Goal: Use online tool/utility: Use online tool/utility

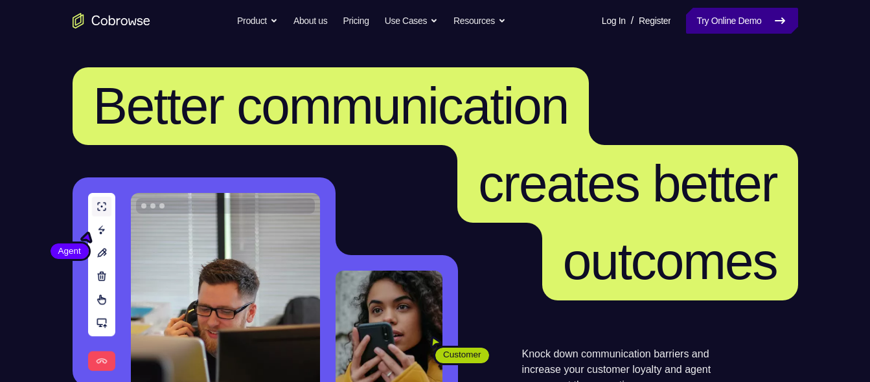
click at [760, 27] on link "Try Online Demo" at bounding box center [741, 21] width 111 height 26
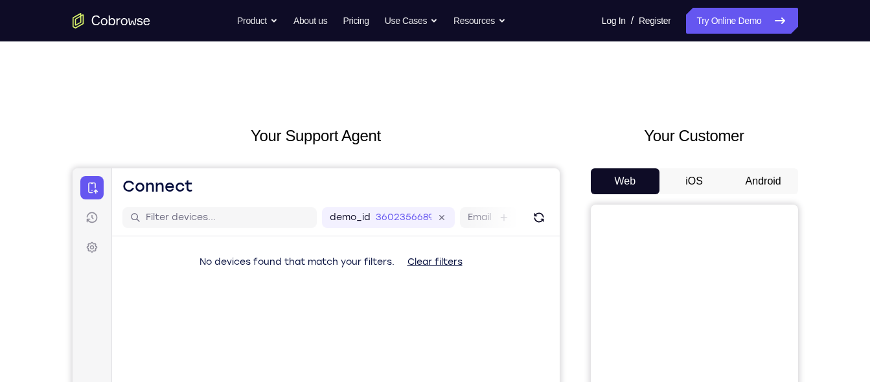
click at [748, 176] on button "Android" at bounding box center [763, 182] width 69 height 26
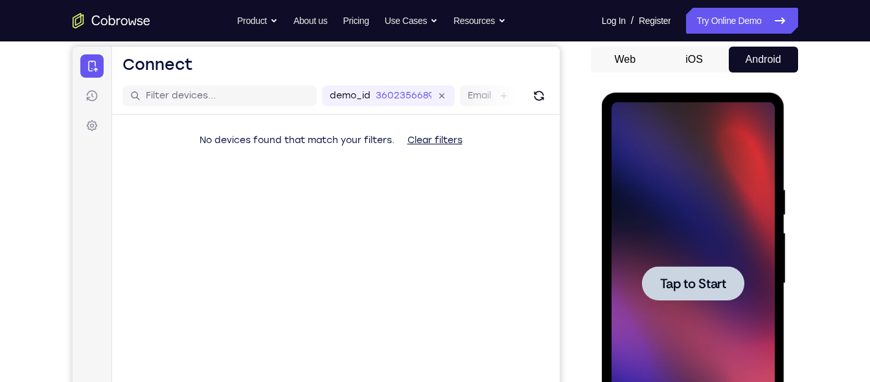
scroll to position [127, 0]
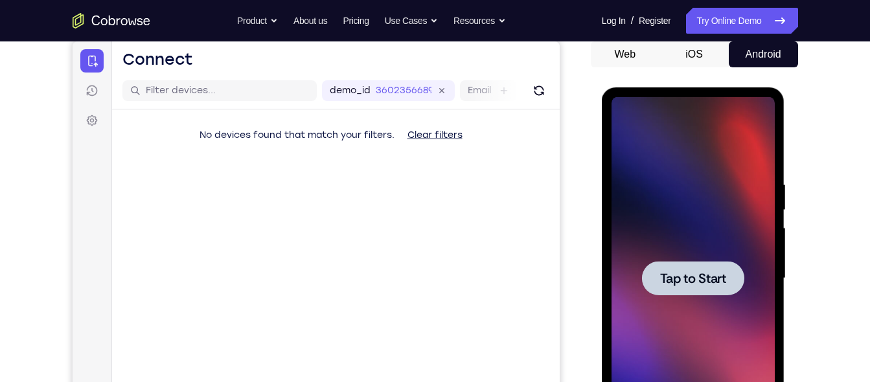
click at [688, 274] on span "Tap to Start" at bounding box center [693, 278] width 66 height 13
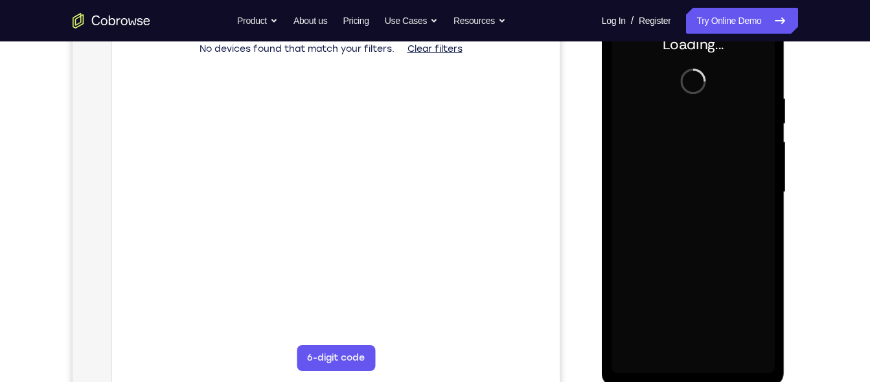
scroll to position [189, 0]
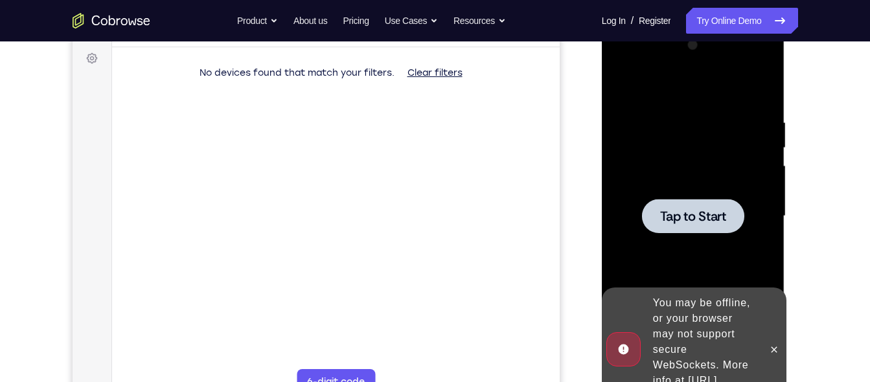
click at [708, 231] on div at bounding box center [693, 216] width 102 height 34
click at [777, 349] on button at bounding box center [774, 350] width 21 height 21
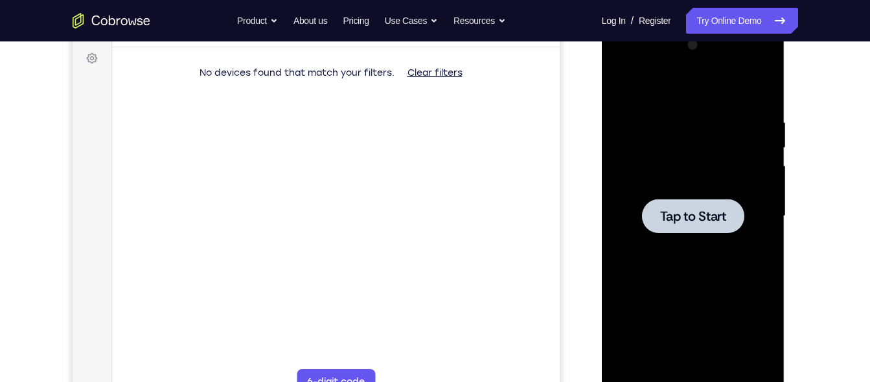
click at [691, 251] on div at bounding box center [693, 216] width 163 height 363
click at [685, 210] on span "Tap to Start" at bounding box center [693, 216] width 66 height 13
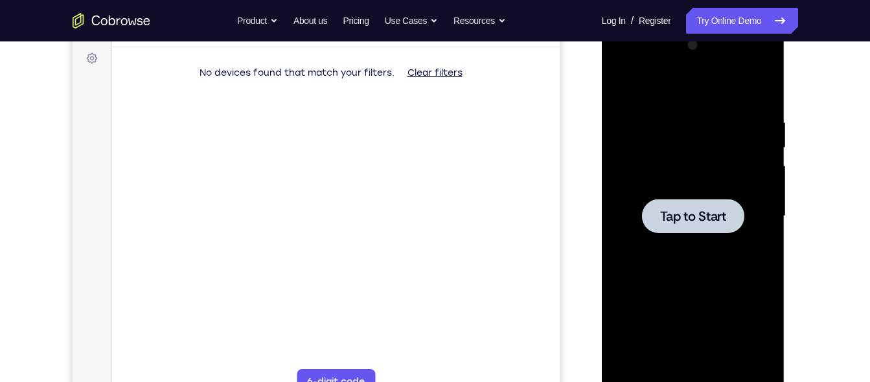
click at [685, 210] on span "Tap to Start" at bounding box center [693, 216] width 66 height 13
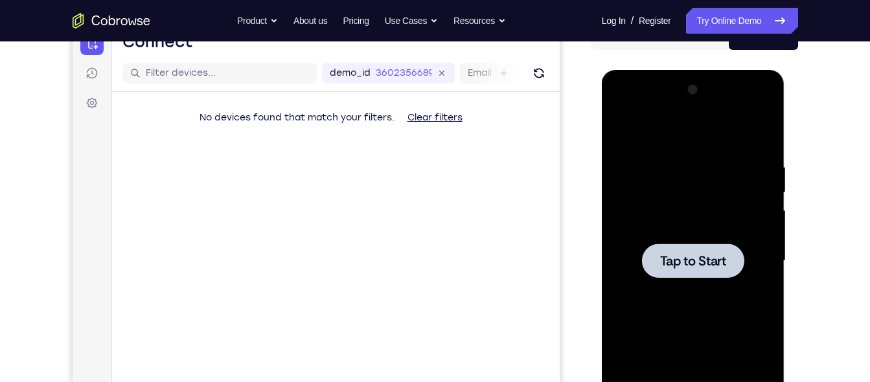
scroll to position [138, 0]
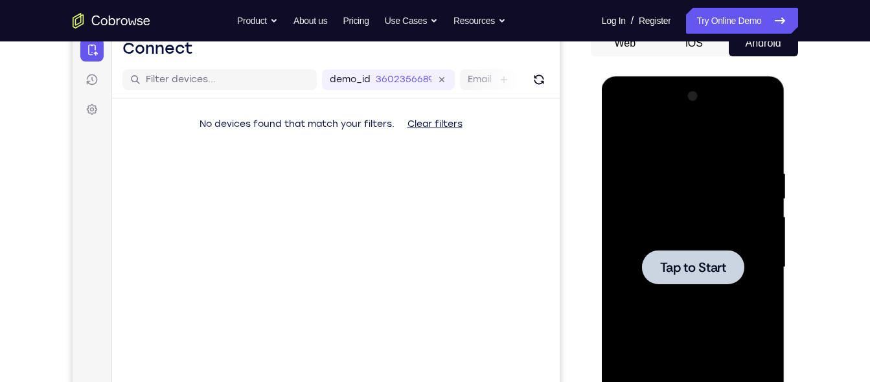
click at [670, 238] on div at bounding box center [693, 267] width 163 height 363
click at [697, 54] on button "iOS" at bounding box center [694, 43] width 69 height 26
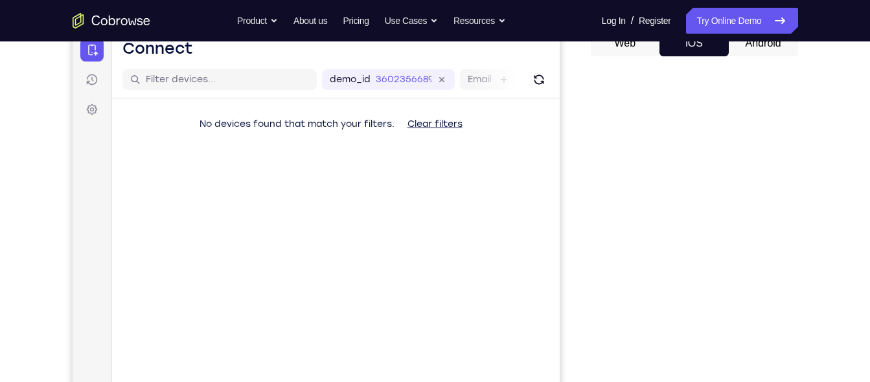
click at [749, 49] on button "Android" at bounding box center [763, 43] width 69 height 26
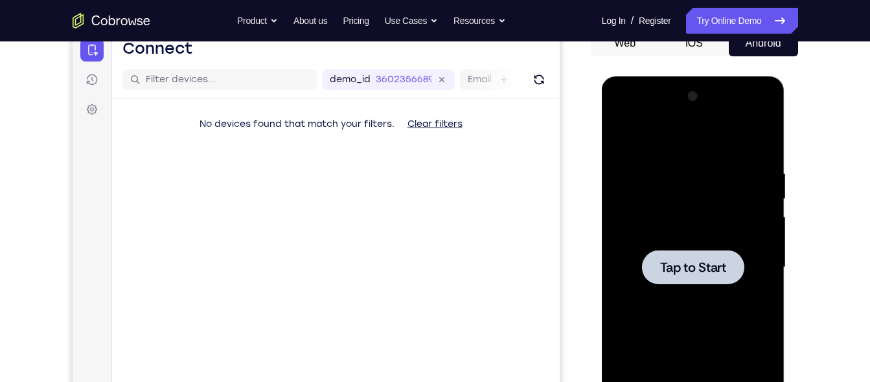
scroll to position [0, 0]
click at [695, 249] on div at bounding box center [693, 267] width 163 height 363
click at [664, 215] on div at bounding box center [693, 267] width 163 height 363
click at [678, 258] on div at bounding box center [693, 267] width 102 height 34
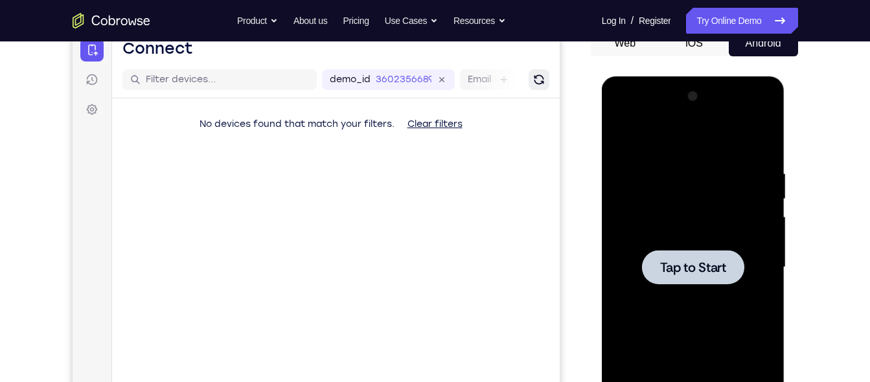
click at [533, 87] on button "Refresh" at bounding box center [538, 79] width 21 height 21
click at [447, 83] on div "demo_id 3602356689" at bounding box center [387, 79] width 133 height 21
click at [373, 83] on icon at bounding box center [373, 80] width 15 height 15
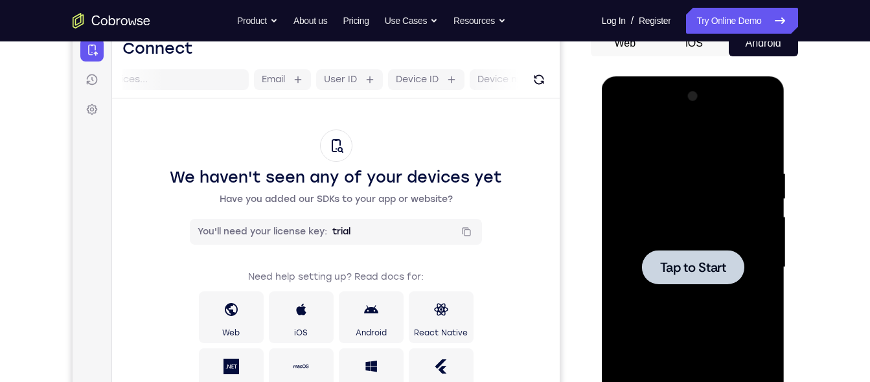
click at [677, 255] on div at bounding box center [693, 267] width 102 height 34
click at [625, 53] on button "Web" at bounding box center [625, 43] width 69 height 26
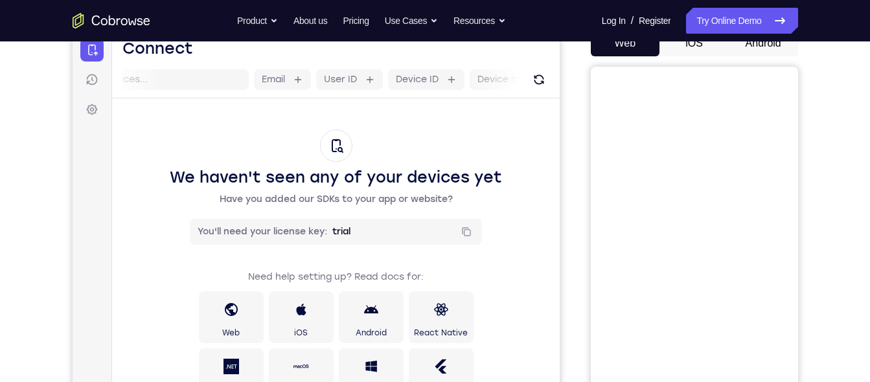
click at [696, 55] on button "iOS" at bounding box center [694, 43] width 69 height 26
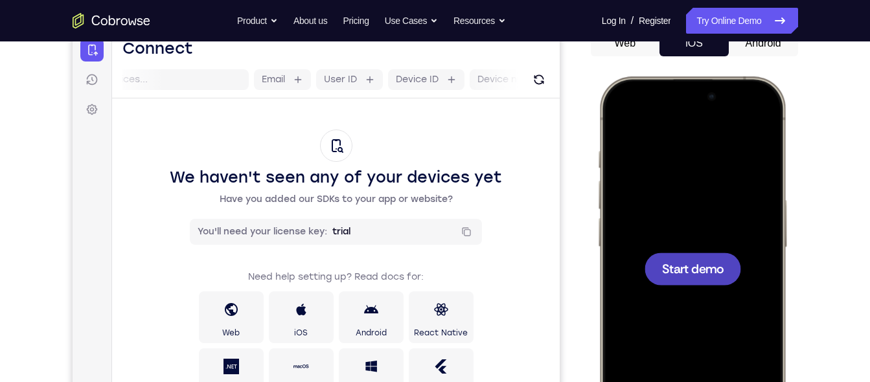
click at [703, 280] on div at bounding box center [692, 269] width 97 height 32
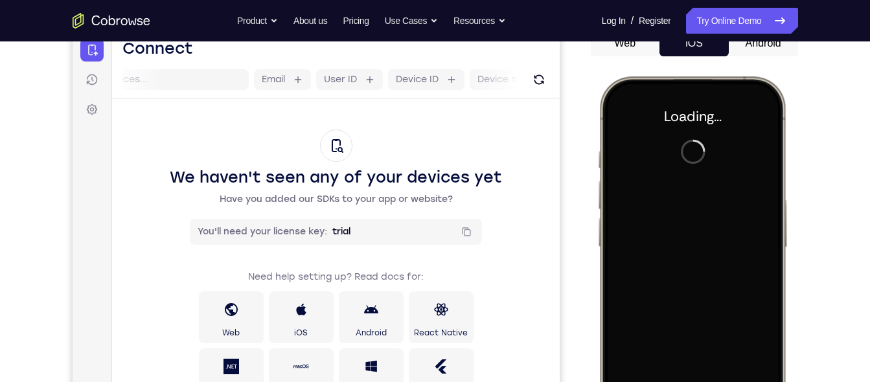
click at [742, 51] on button "Android" at bounding box center [763, 43] width 69 height 26
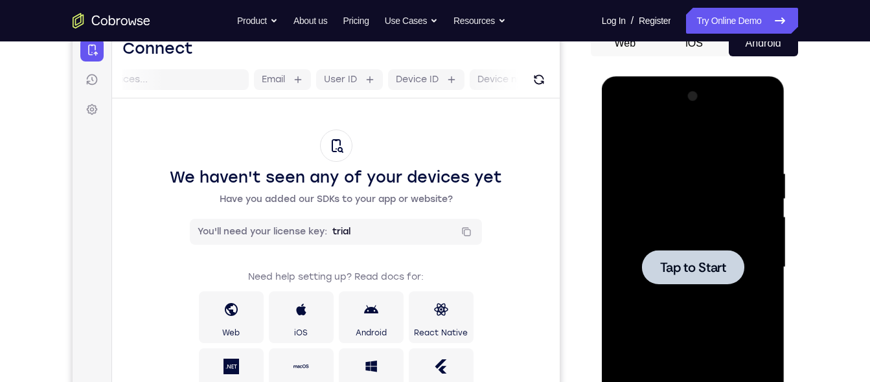
click at [711, 290] on div at bounding box center [693, 267] width 163 height 363
click at [700, 273] on span "Tap to Start" at bounding box center [693, 267] width 66 height 13
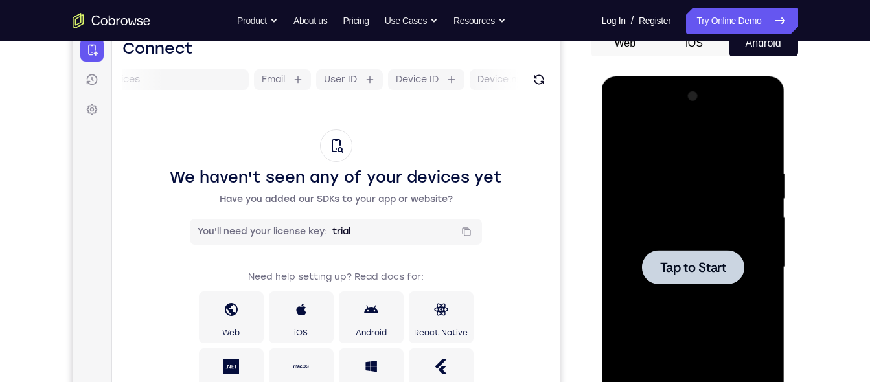
scroll to position [0, 0]
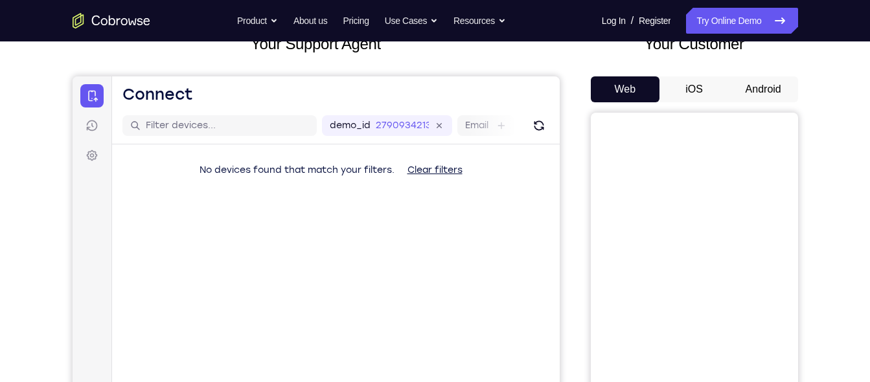
scroll to position [91, 0]
click at [765, 89] on button "Android" at bounding box center [763, 91] width 69 height 26
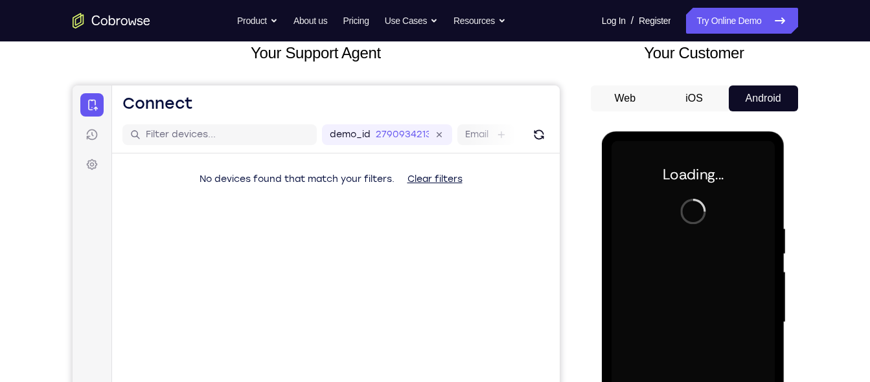
scroll to position [81, 0]
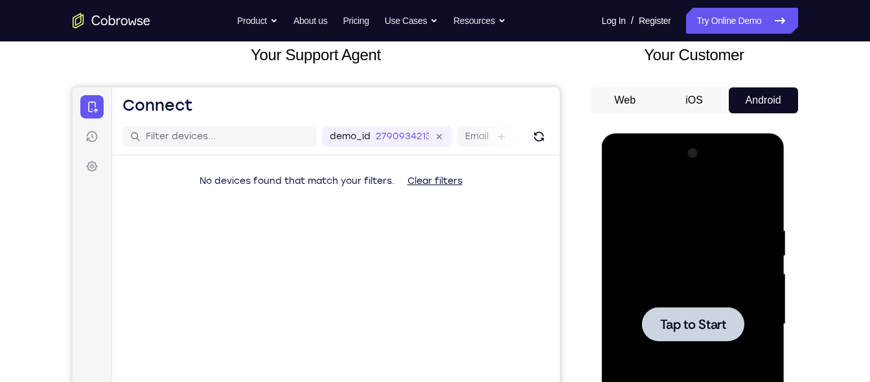
click at [704, 299] on div at bounding box center [693, 324] width 163 height 363
click at [423, 172] on button "Clear filters" at bounding box center [435, 182] width 76 height 26
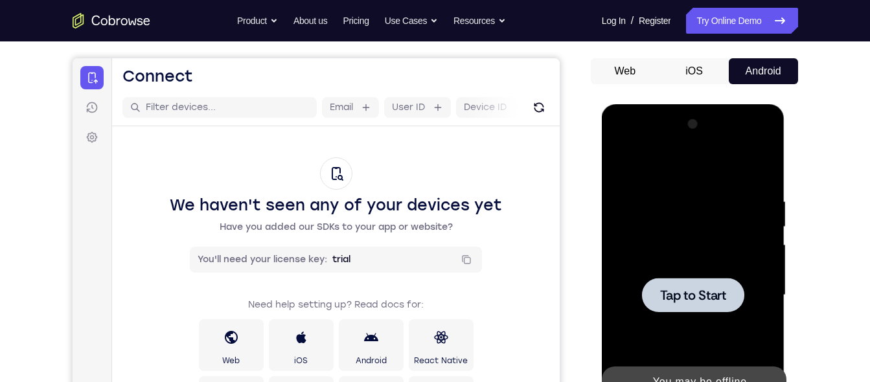
scroll to position [111, 0]
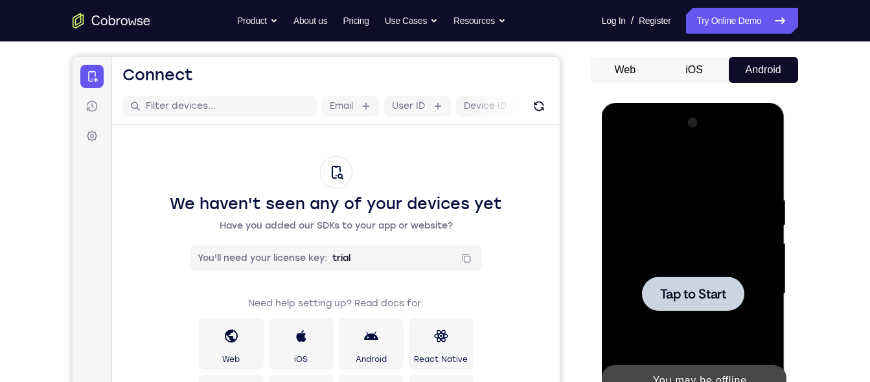
click at [715, 312] on div at bounding box center [693, 294] width 163 height 363
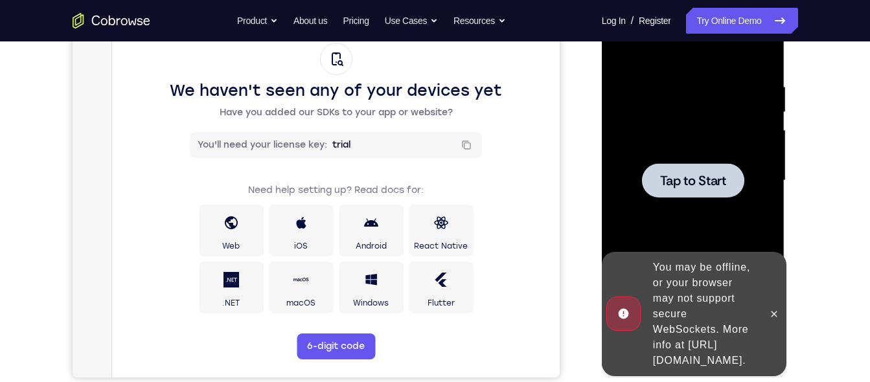
scroll to position [226, 0]
click at [767, 303] on button at bounding box center [774, 313] width 21 height 21
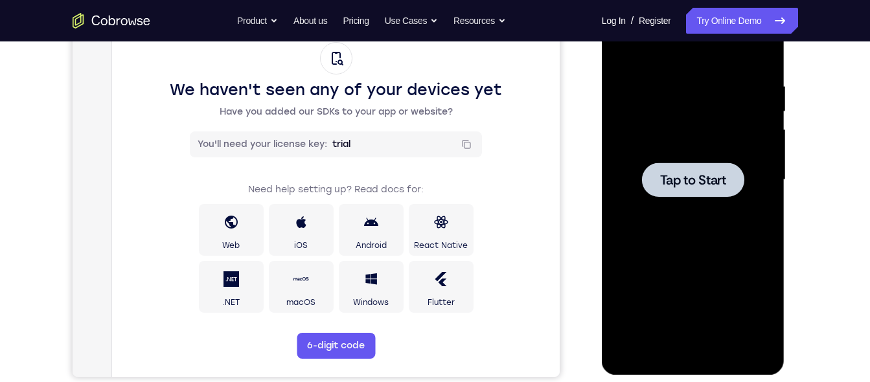
click at [723, 204] on div at bounding box center [693, 180] width 163 height 363
click at [703, 187] on span "Tap to Start" at bounding box center [693, 180] width 66 height 13
click at [370, 236] on div at bounding box center [371, 222] width 16 height 31
click at [681, 205] on div at bounding box center [693, 180] width 163 height 363
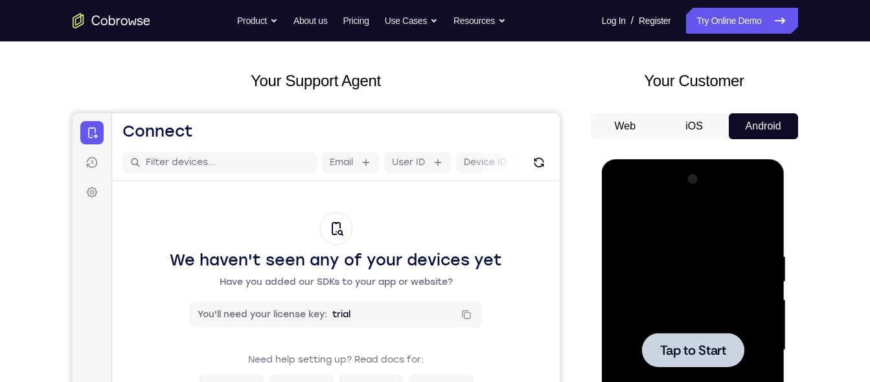
scroll to position [54, 0]
click at [348, 170] on div "Email" at bounding box center [349, 163] width 57 height 21
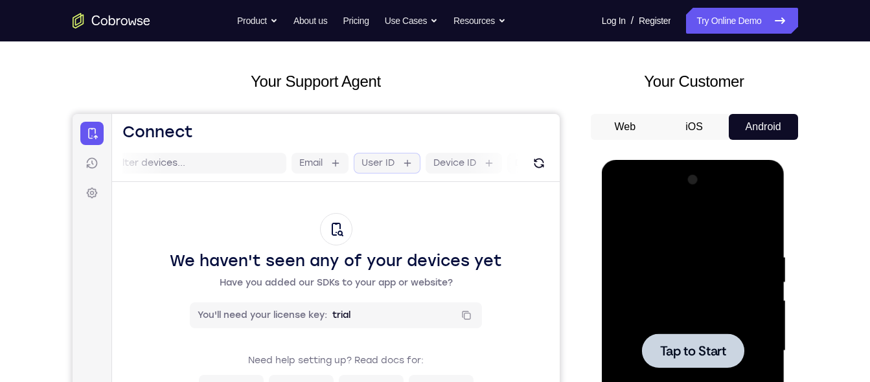
click at [380, 168] on label "User ID" at bounding box center [377, 163] width 33 height 13
click at [399, 168] on input "User ID" at bounding box center [400, 163] width 3 height 13
click at [408, 164] on label "Device ID" at bounding box center [387, 163] width 43 height 13
click at [414, 164] on input "Device ID" at bounding box center [415, 163] width 3 height 13
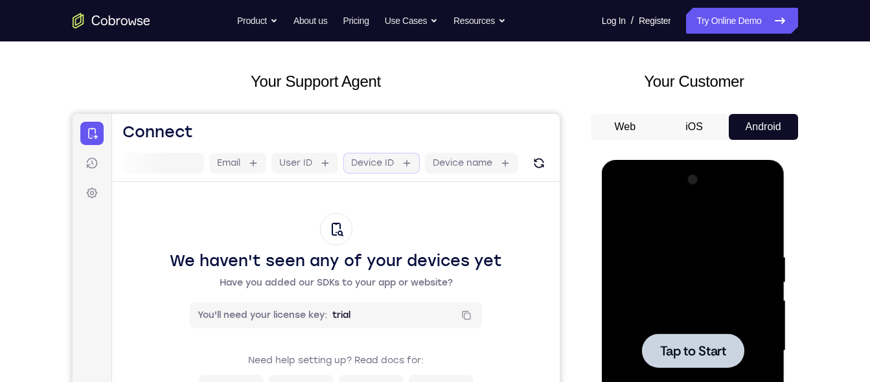
click at [409, 164] on div at bounding box center [405, 163] width 13 height 13
click at [528, 165] on button "Refresh" at bounding box center [538, 163] width 21 height 21
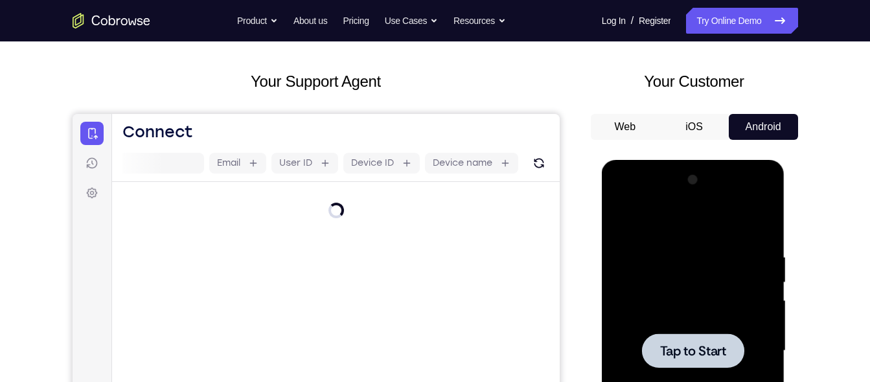
click at [641, 317] on div at bounding box center [693, 351] width 163 height 363
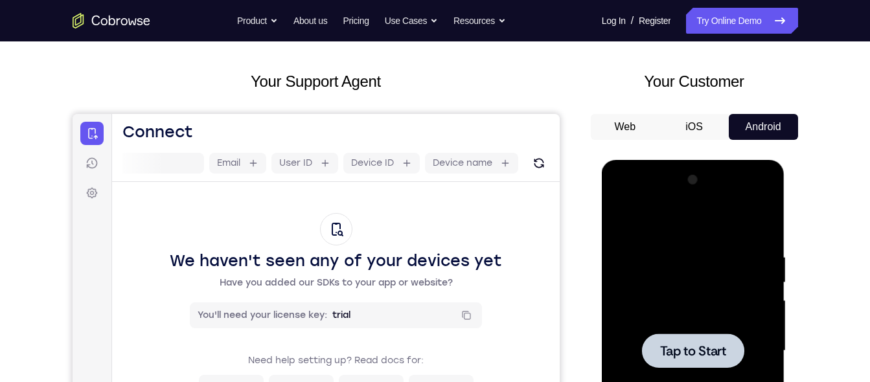
click at [90, 176] on div "Connect Sessions Settings" at bounding box center [91, 163] width 23 height 83
click at [92, 174] on link "Sessions" at bounding box center [91, 163] width 23 height 23
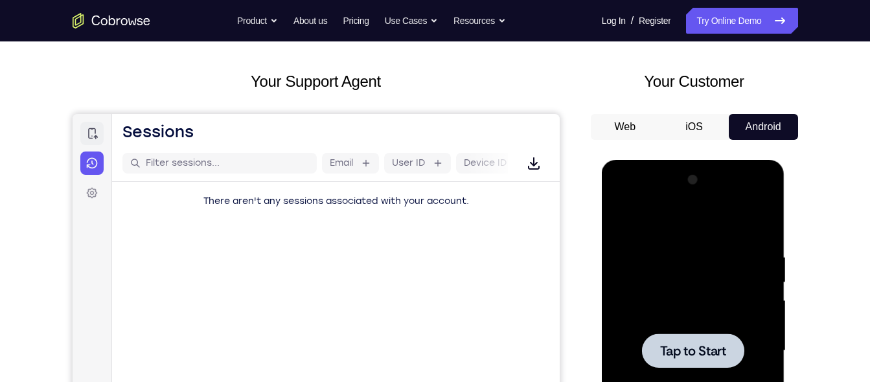
click at [95, 142] on link "Connect" at bounding box center [91, 133] width 23 height 23
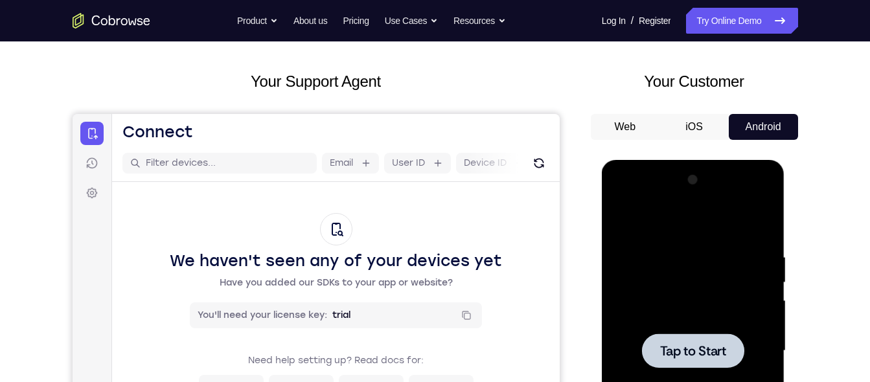
click at [673, 369] on div at bounding box center [693, 351] width 163 height 363
click at [104, 160] on nav "Connect Sessions Settings" at bounding box center [92, 331] width 40 height 434
click at [89, 158] on icon at bounding box center [91, 163] width 13 height 13
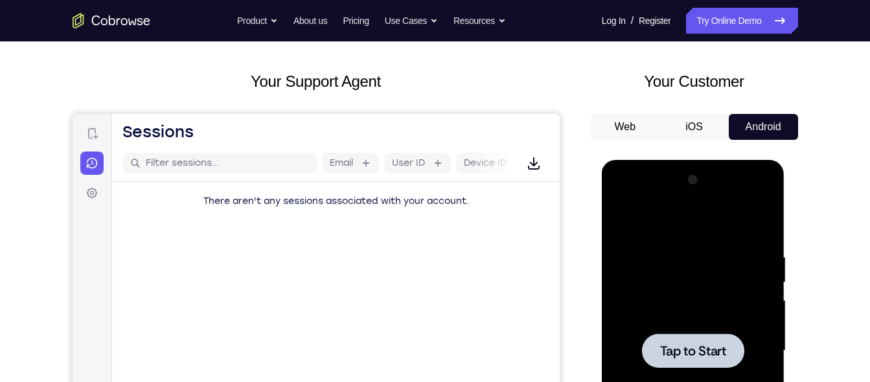
click at [685, 355] on span "Tap to Start" at bounding box center [693, 351] width 66 height 13
click at [715, 191] on div at bounding box center [693, 351] width 163 height 363
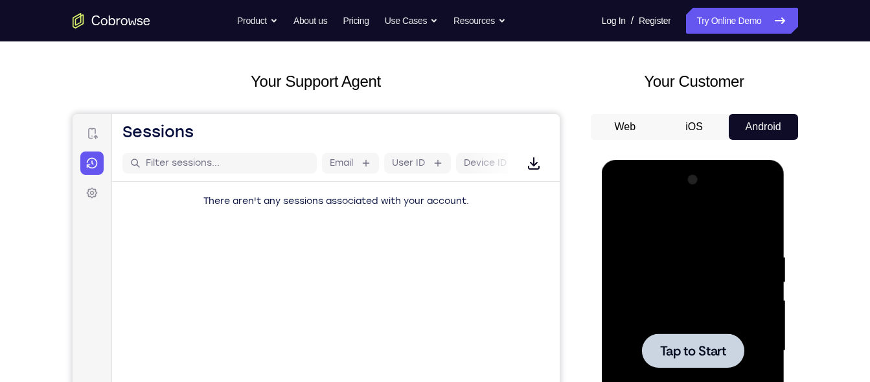
click at [715, 191] on div at bounding box center [693, 351] width 163 height 363
drag, startPoint x: 715, startPoint y: 191, endPoint x: 710, endPoint y: 309, distance: 118.1
click at [710, 309] on div at bounding box center [693, 351] width 163 height 363
drag, startPoint x: 180, startPoint y: 263, endPoint x: 467, endPoint y: 290, distance: 289.1
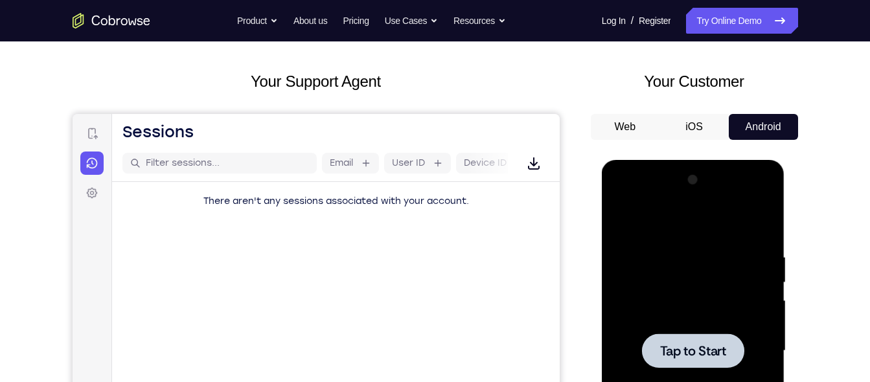
click at [467, 290] on main "Email User ID Device ID Device name Download Download There aren't any sessions…" at bounding box center [335, 362] width 448 height 434
click at [88, 186] on link "Settings" at bounding box center [91, 192] width 23 height 23
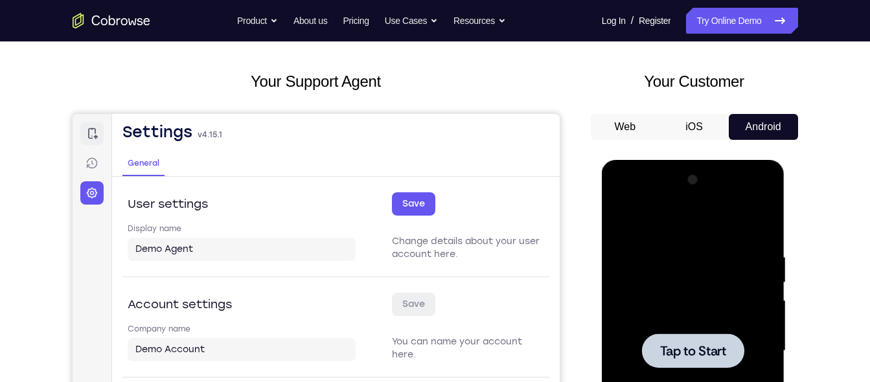
click at [93, 141] on link "Connect" at bounding box center [91, 133] width 23 height 23
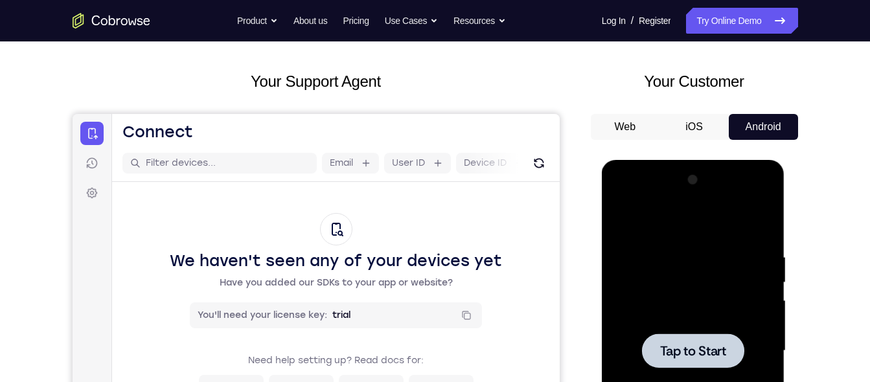
click at [693, 355] on span "Tap to Start" at bounding box center [693, 351] width 66 height 13
